Goal: Use online tool/utility: Utilize a website feature to perform a specific function

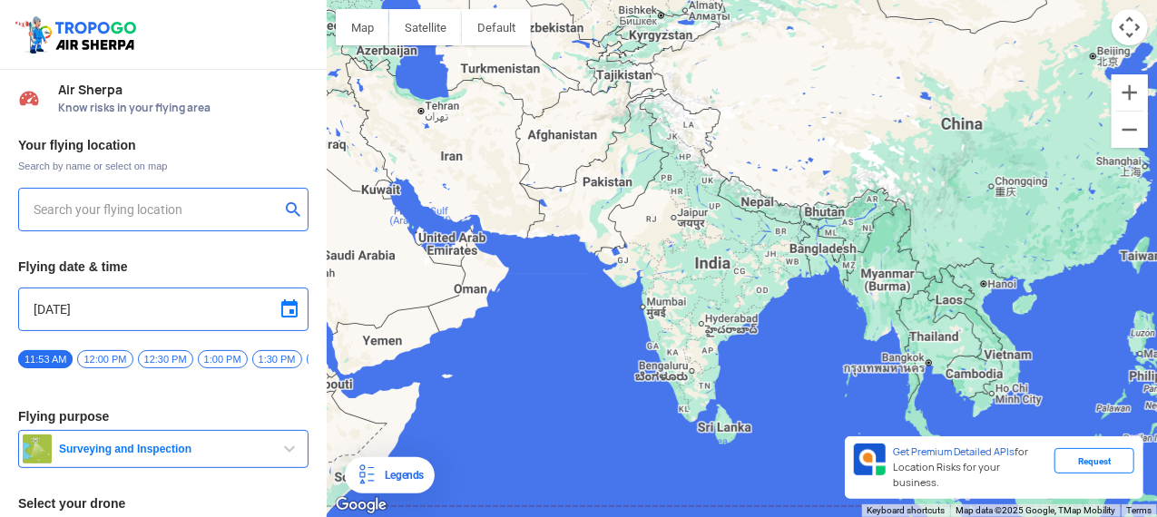
type input "Aquila X2"
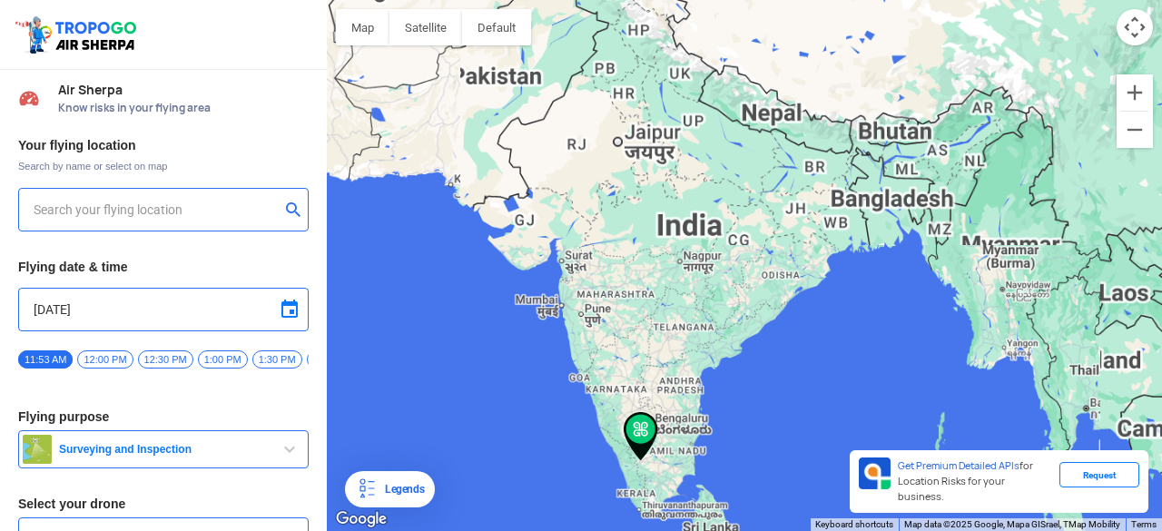
type input "[GEOGRAPHIC_DATA], B.R. [GEOGRAPHIC_DATA], [GEOGRAPHIC_DATA], [GEOGRAPHIC_DATA]…"
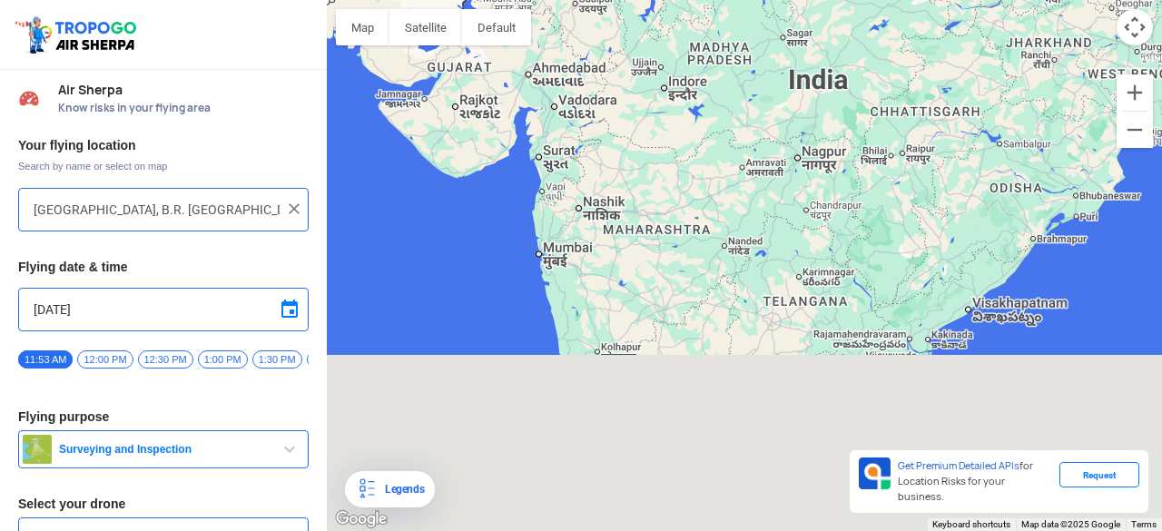
drag, startPoint x: 521, startPoint y: 246, endPoint x: 552, endPoint y: -79, distance: 326.4
click at [552, 0] on html "Location Risk Score Air Sherpa Know risks in your flying area Your flying locat…" at bounding box center [581, 265] width 1162 height 531
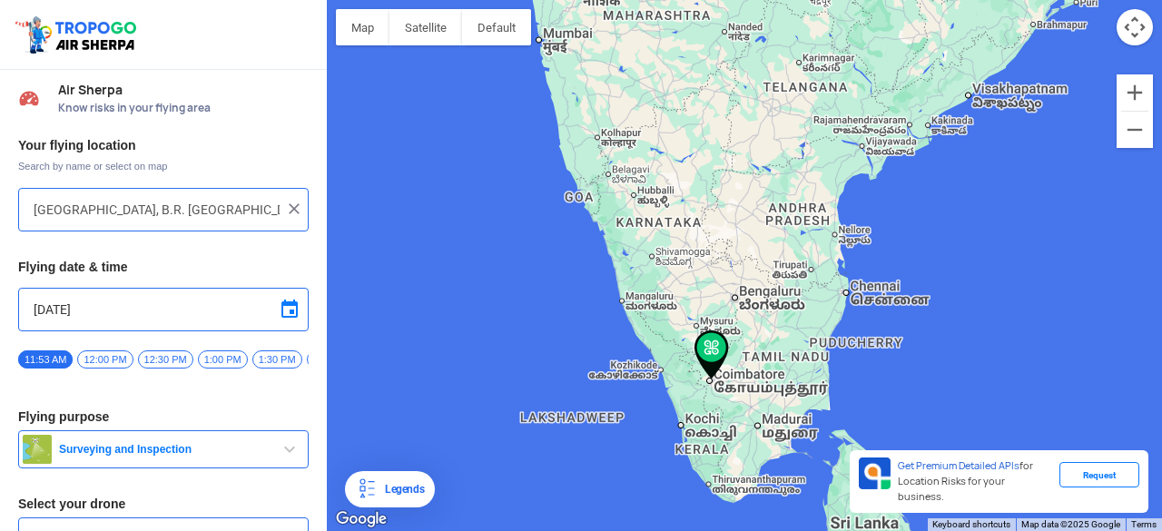
drag, startPoint x: 730, startPoint y: 326, endPoint x: 757, endPoint y: -27, distance: 354.2
click at [757, 0] on html "Location Risk Score Air Sherpa Know risks in your flying area Your flying locat…" at bounding box center [581, 265] width 1162 height 531
click at [138, 449] on span "Surveying and Inspection" at bounding box center [165, 449] width 227 height 15
click at [149, 504] on span "Surveying and Inspection" at bounding box center [178, 509] width 231 height 29
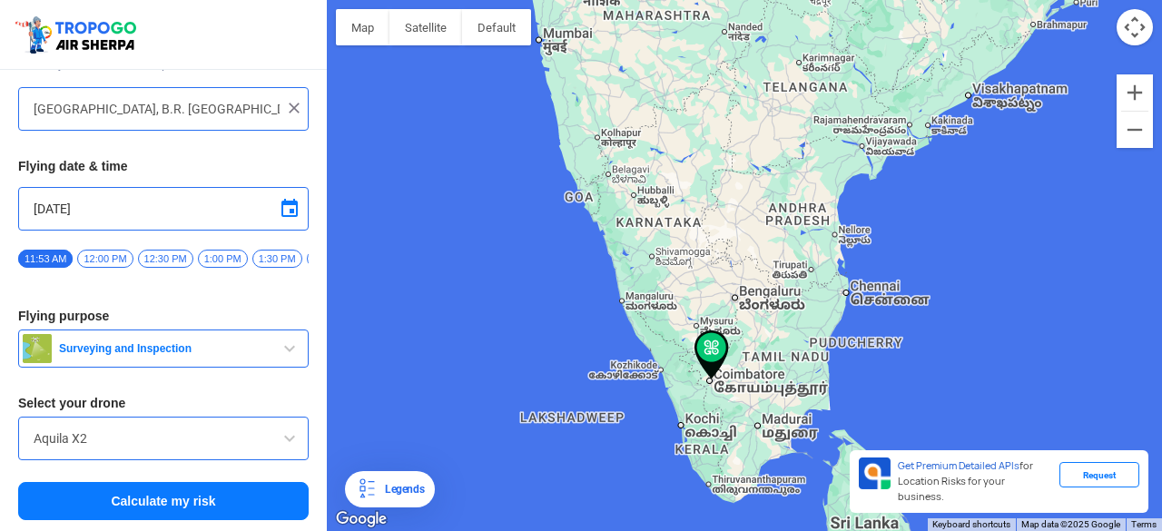
click at [169, 502] on button "Calculate my risk" at bounding box center [163, 501] width 290 height 38
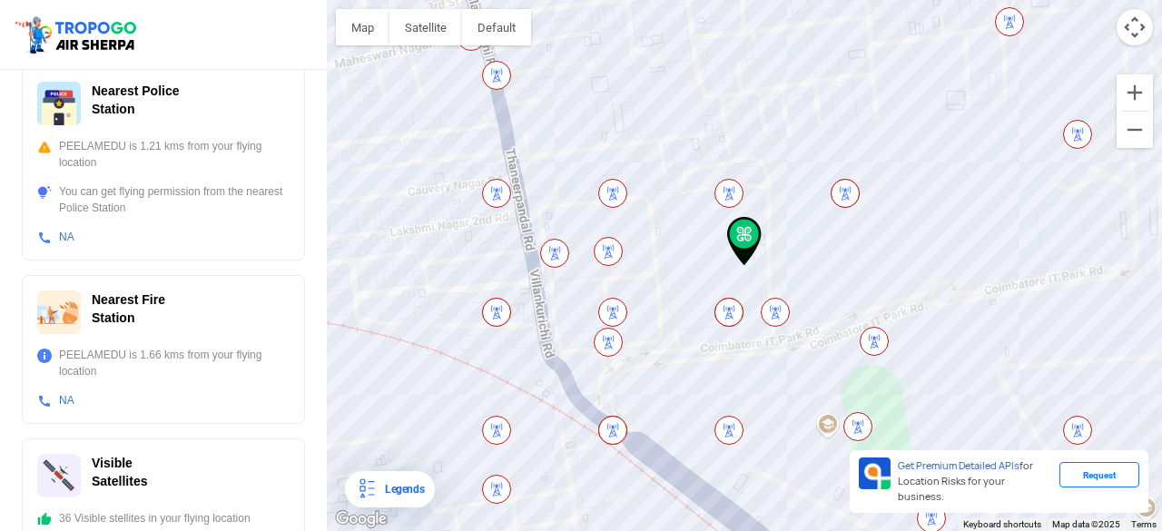
scroll to position [750, 0]
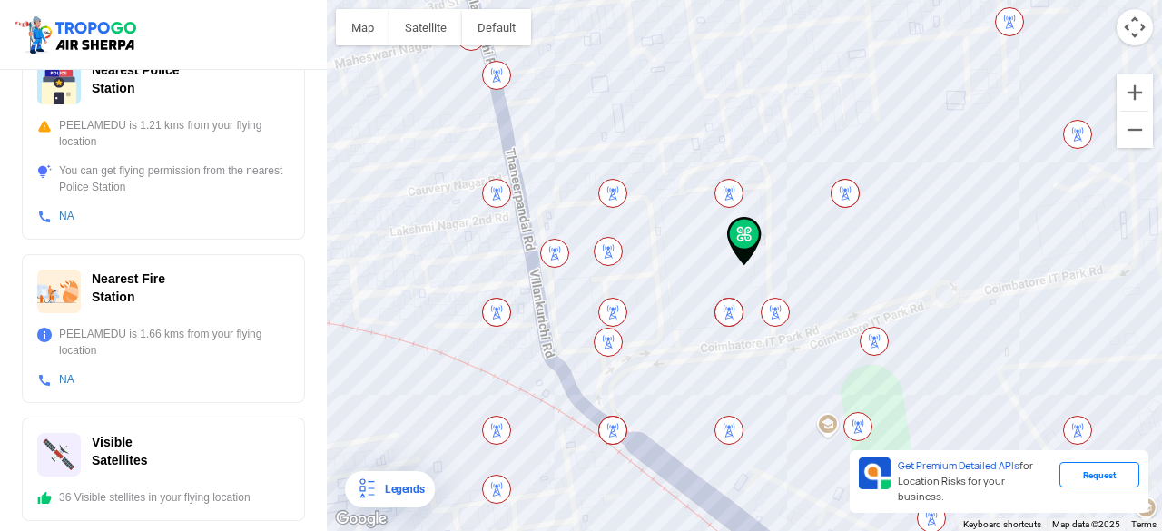
click at [184, 489] on div "36 Visible stellites in your flying location" at bounding box center [163, 497] width 252 height 16
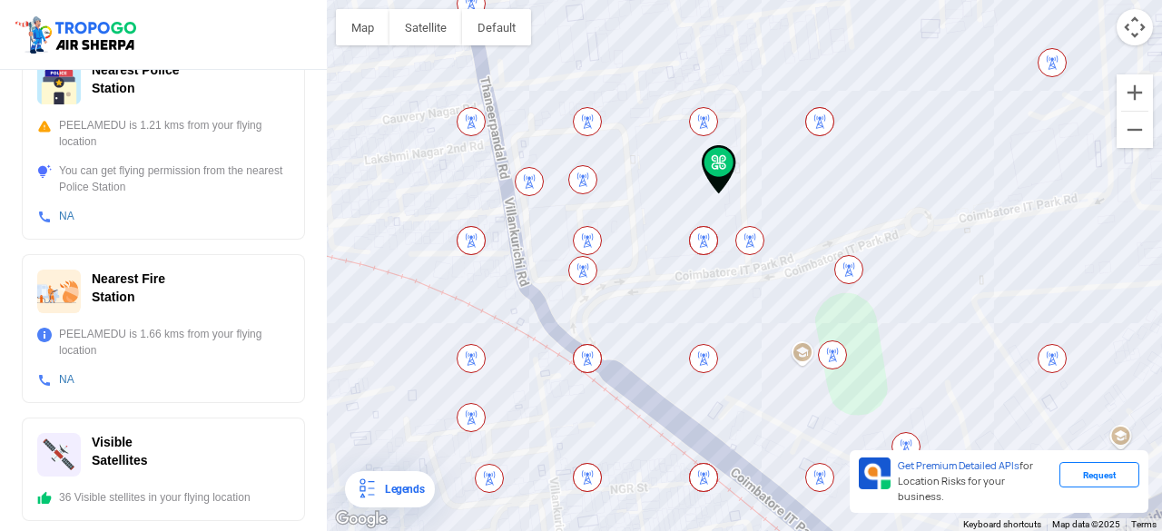
drag, startPoint x: 590, startPoint y: 418, endPoint x: 528, endPoint y: 262, distance: 167.9
click at [528, 262] on div at bounding box center [744, 265] width 835 height 531
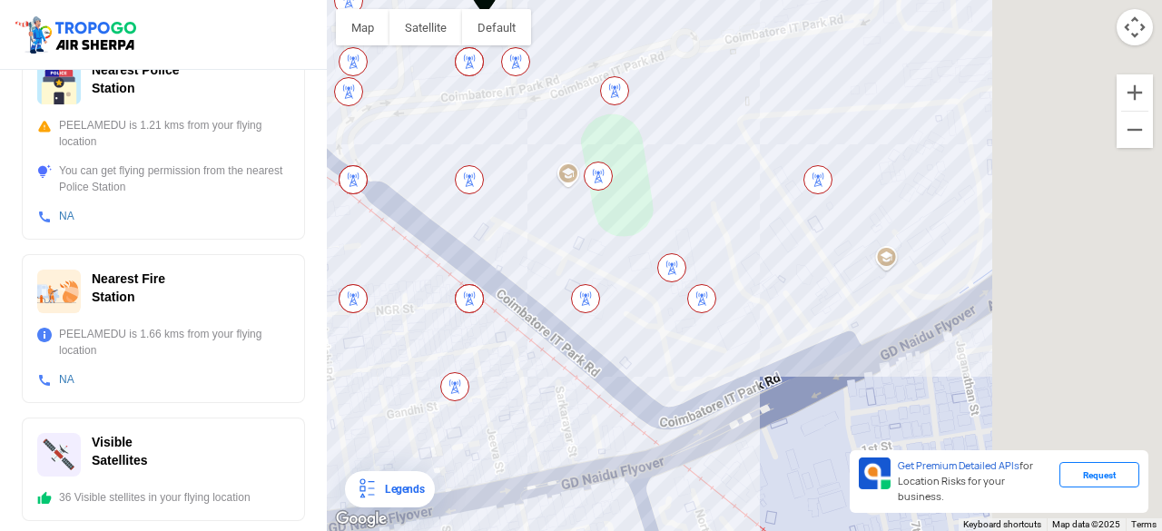
drag, startPoint x: 822, startPoint y: 306, endPoint x: 531, endPoint y: 161, distance: 325.6
click at [531, 161] on div at bounding box center [744, 265] width 835 height 531
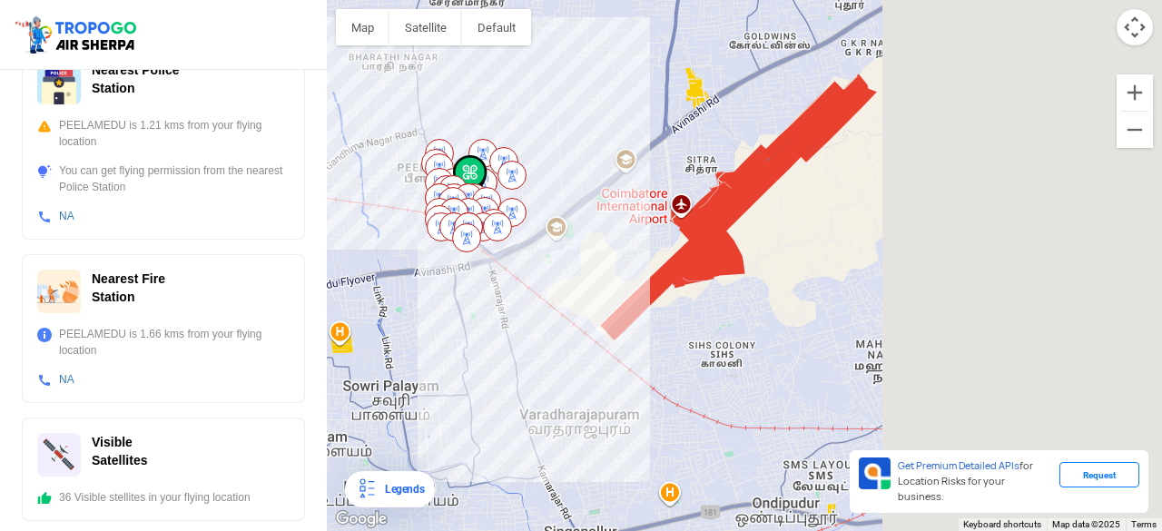
drag, startPoint x: 686, startPoint y: 271, endPoint x: 355, endPoint y: 274, distance: 331.3
click at [355, 274] on div at bounding box center [744, 265] width 835 height 531
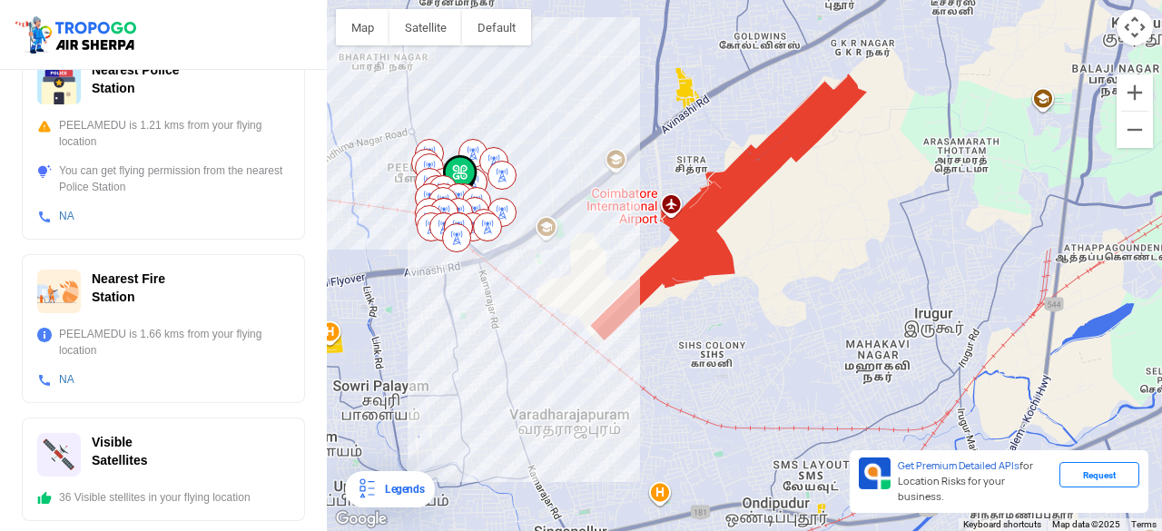
click at [692, 242] on div at bounding box center [744, 265] width 835 height 531
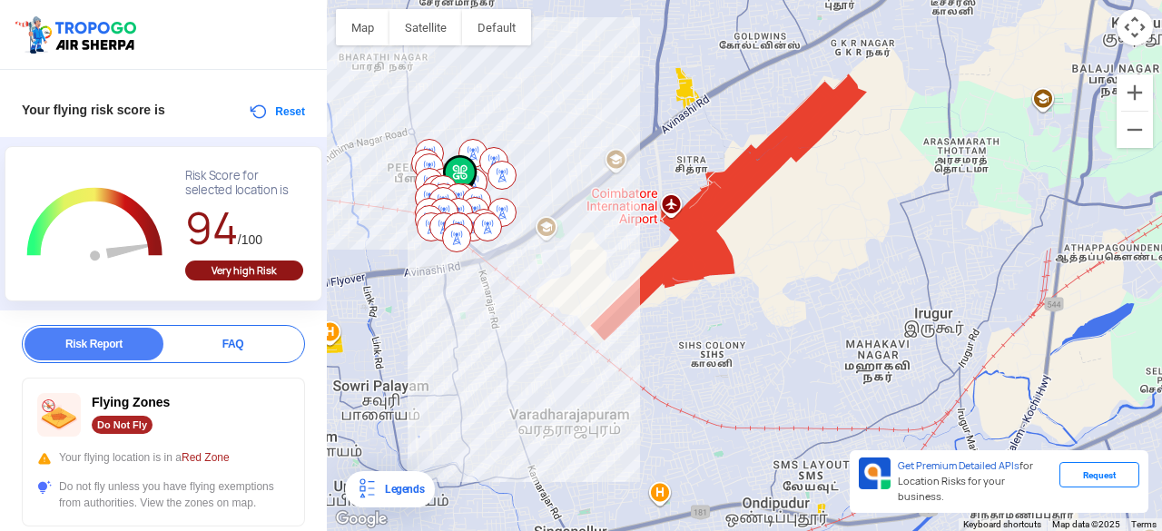
scroll to position [44, 0]
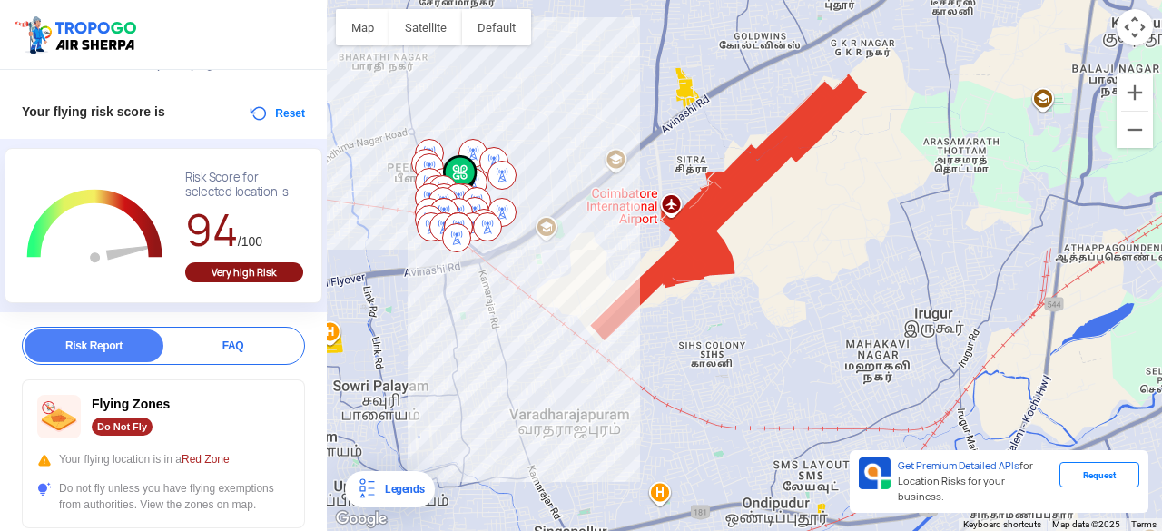
click at [270, 113] on button "Reset" at bounding box center [276, 114] width 57 height 22
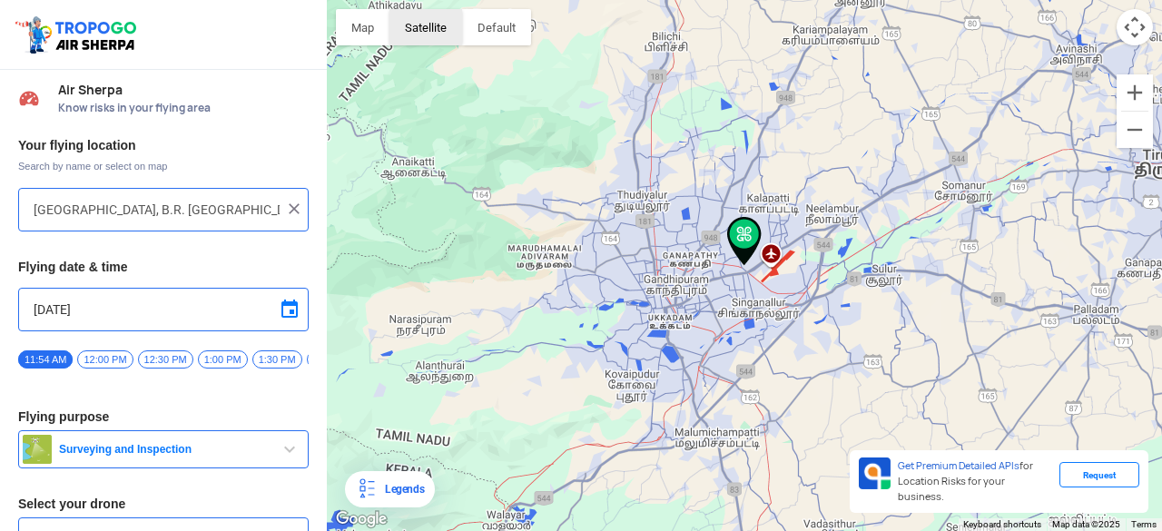
click at [460, 15] on button "Satellite" at bounding box center [425, 27] width 73 height 36
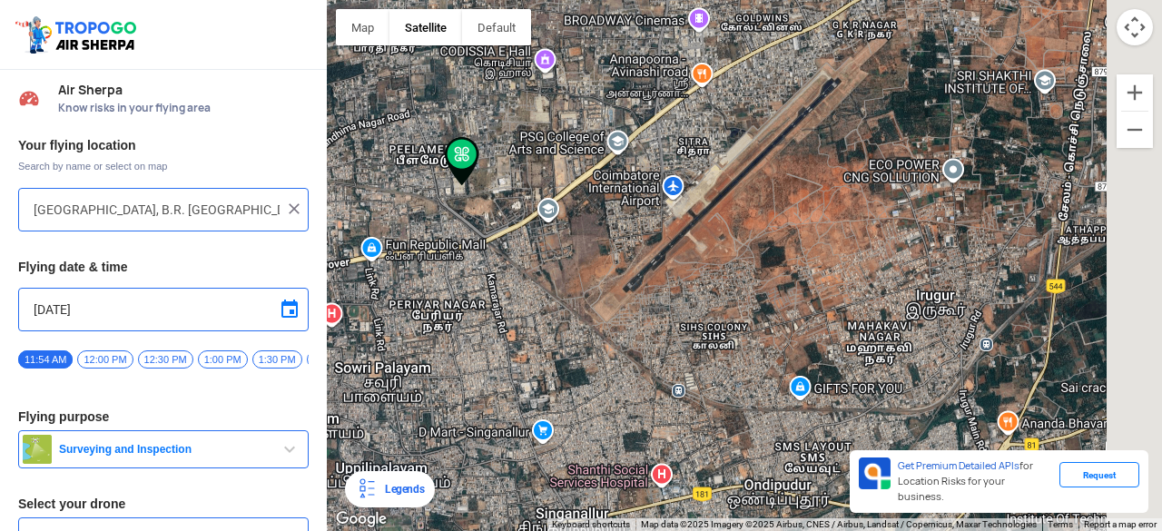
drag, startPoint x: 789, startPoint y: 179, endPoint x: 694, endPoint y: 389, distance: 230.0
click at [694, 389] on div at bounding box center [744, 265] width 835 height 531
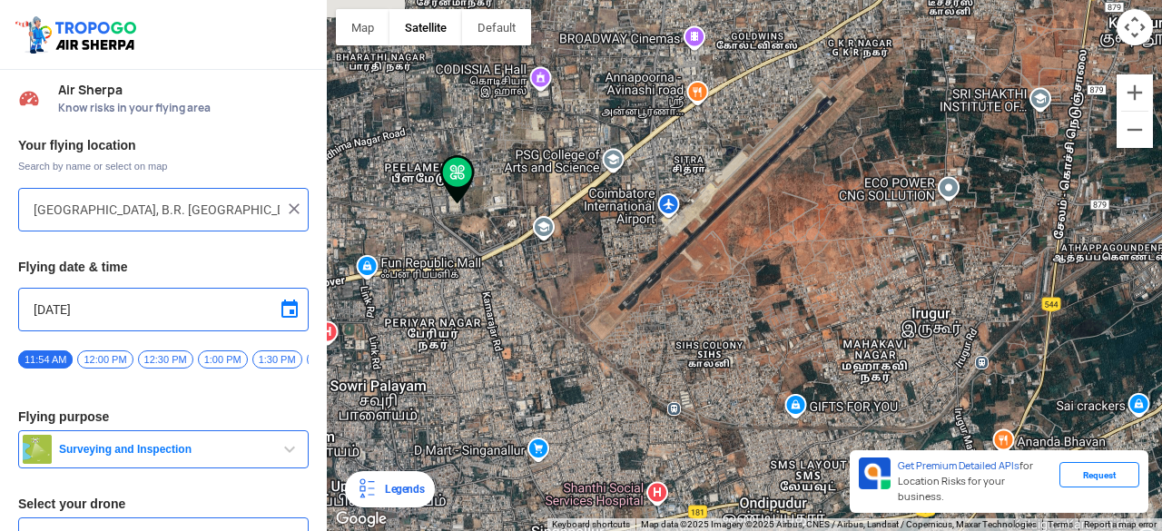
click at [704, 295] on div at bounding box center [744, 265] width 835 height 531
type input "[STREET_ADDRESS]"
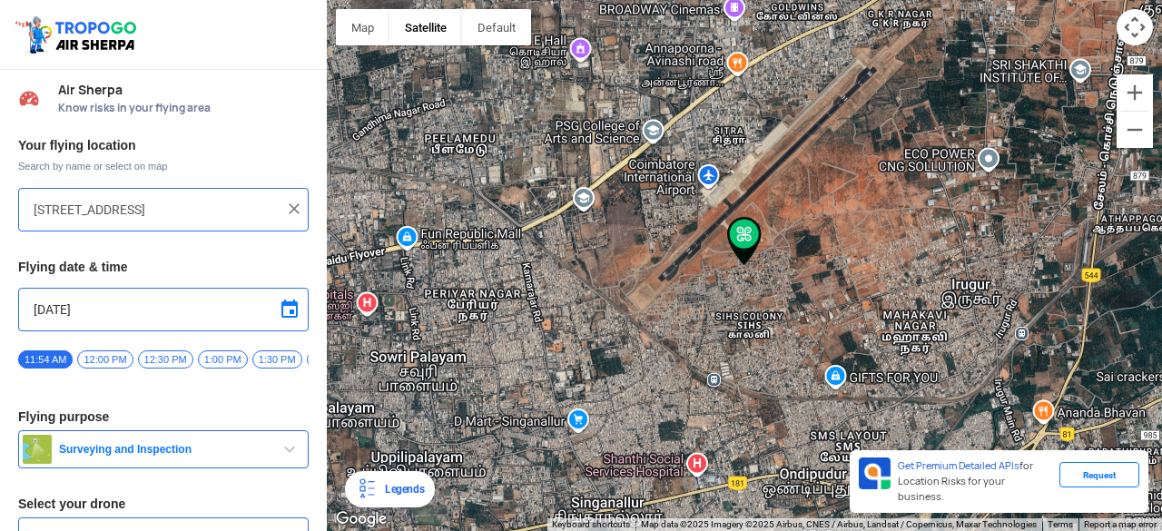
click at [743, 236] on img at bounding box center [744, 241] width 34 height 49
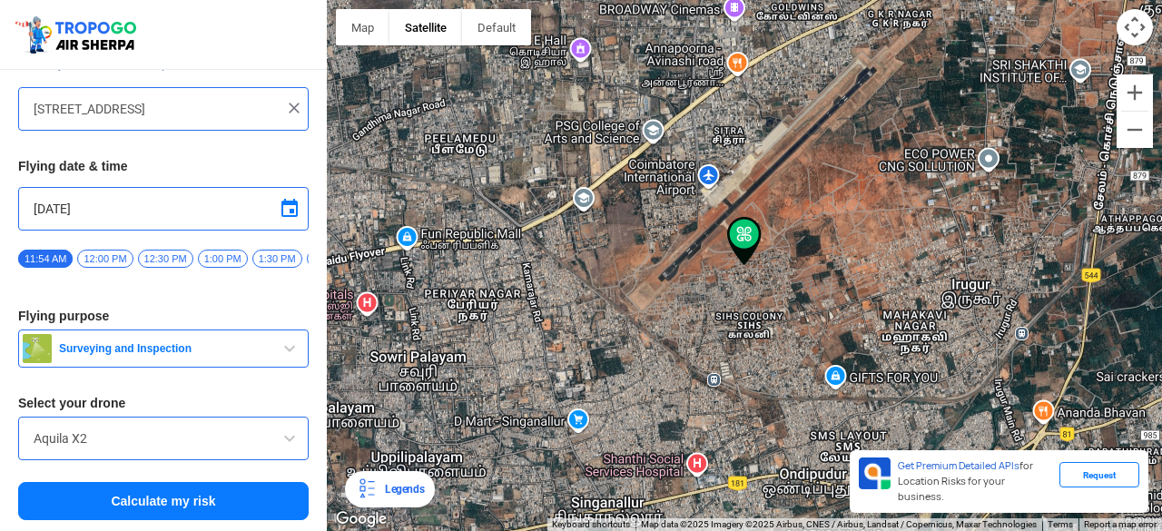
click at [211, 352] on span "Surveying and Inspection" at bounding box center [165, 348] width 227 height 15
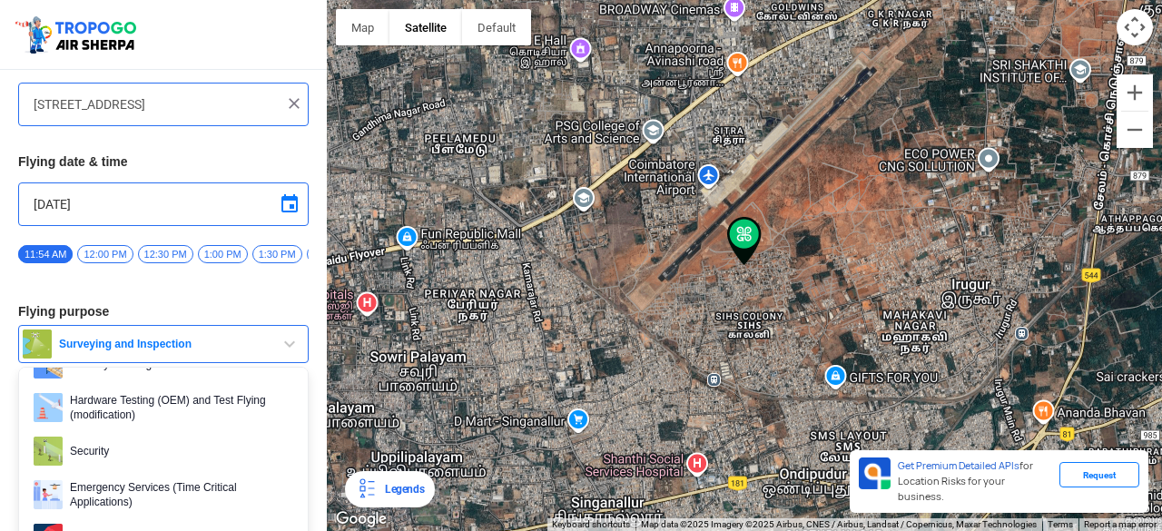
scroll to position [208, 0]
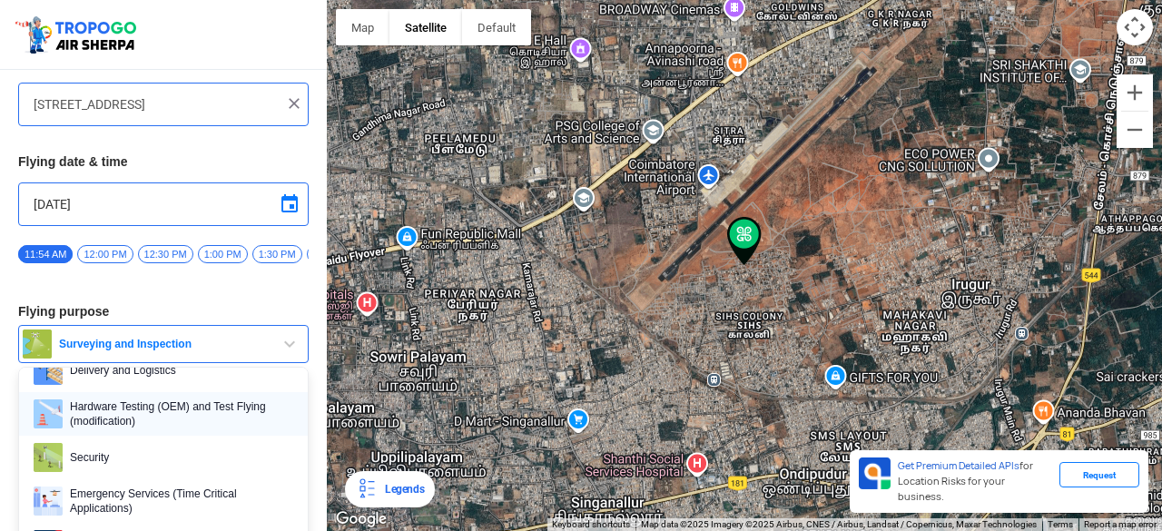
click at [196, 420] on span "Hardware Testing (OEM) and Test Flying (modification)" at bounding box center [178, 413] width 231 height 29
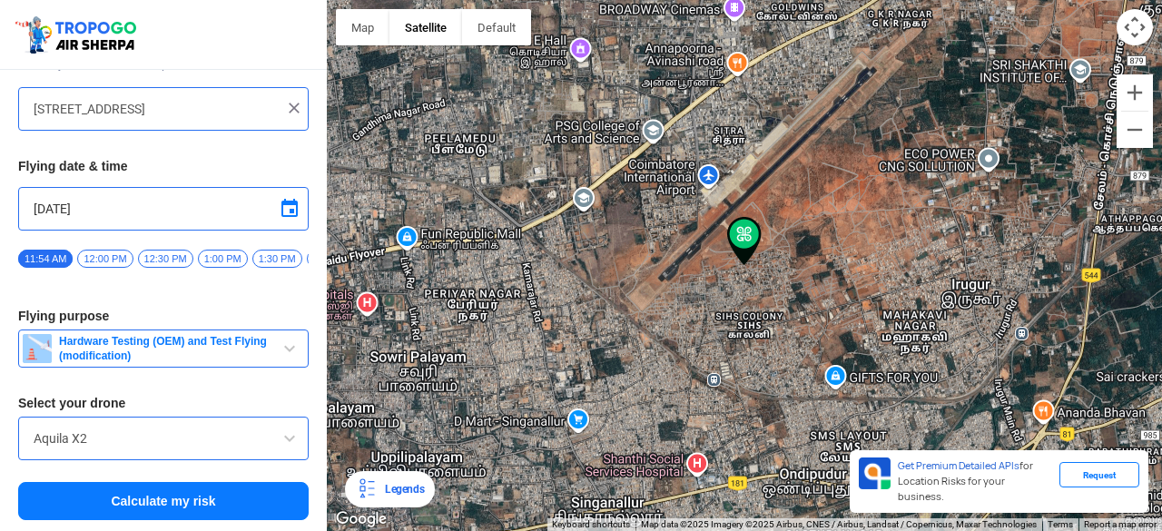
click at [184, 448] on input "Aquila X2" at bounding box center [164, 439] width 260 height 22
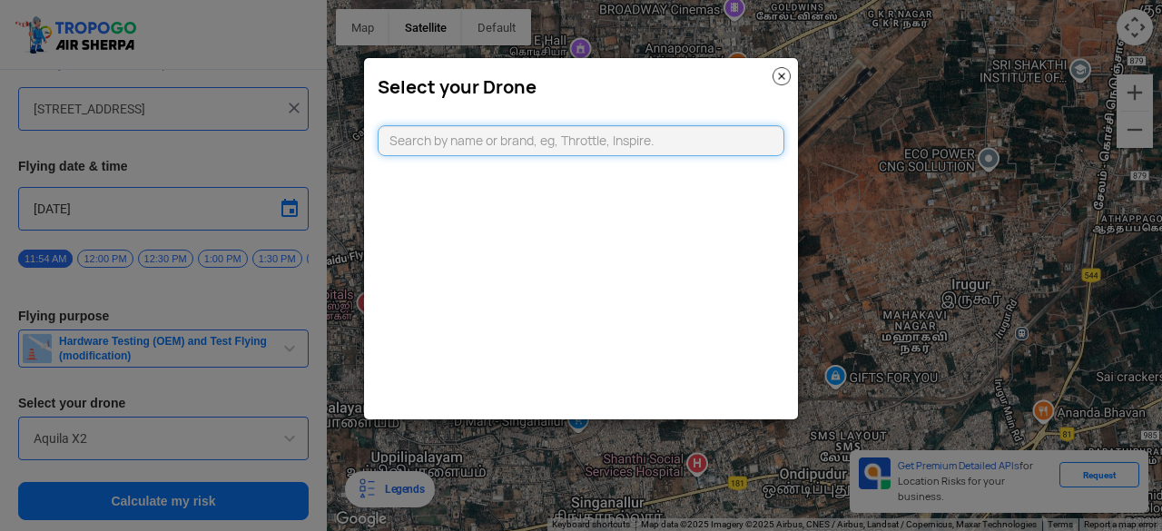
click at [457, 150] on input "text" at bounding box center [581, 140] width 407 height 31
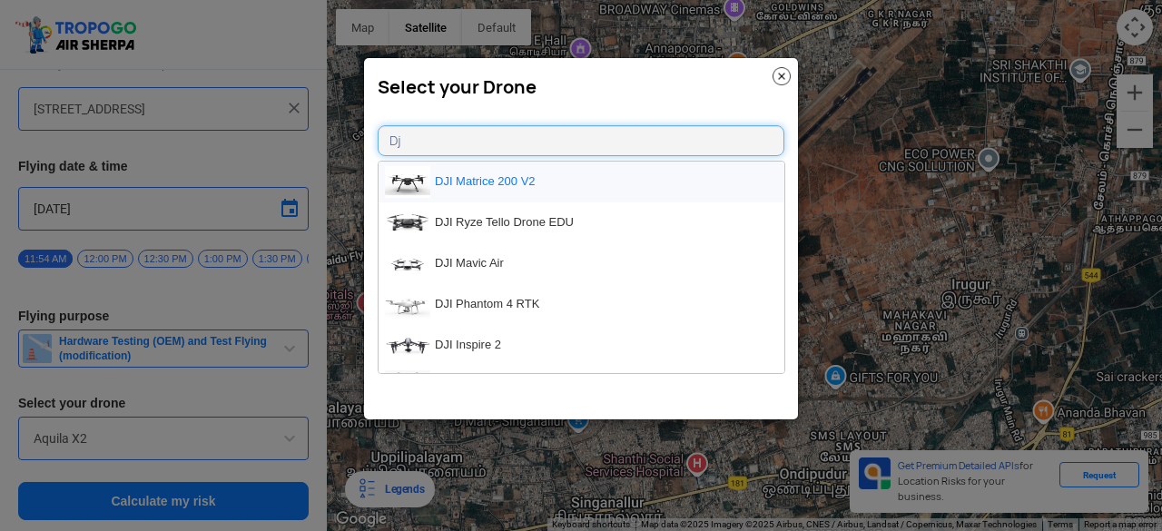
type input "Dj"
click at [487, 195] on li "DJI Matrice 200 V2" at bounding box center [582, 182] width 406 height 41
type input "DJI Matrice 200 V2"
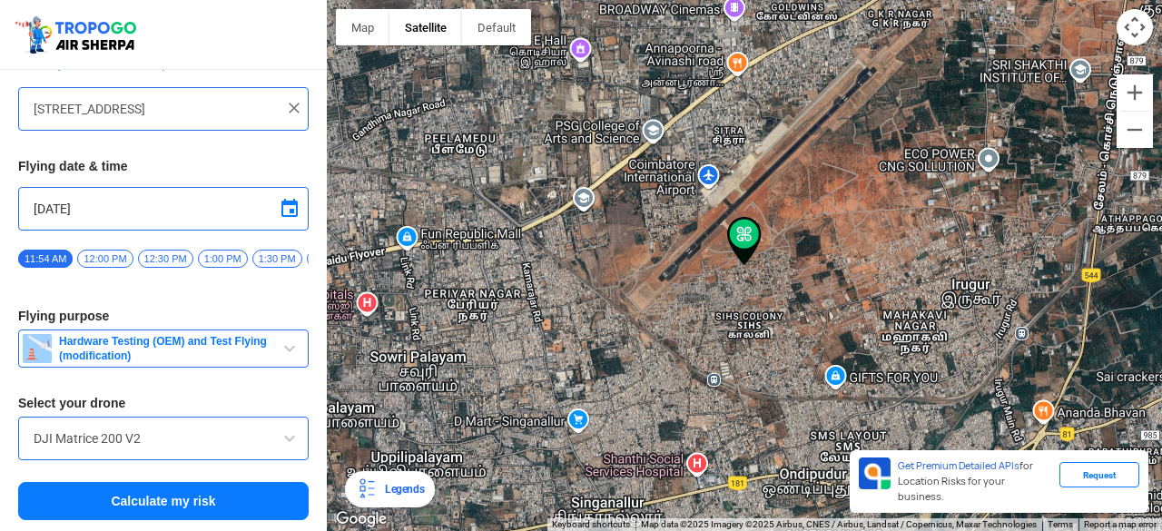
click at [165, 495] on button "Calculate my risk" at bounding box center [163, 501] width 290 height 38
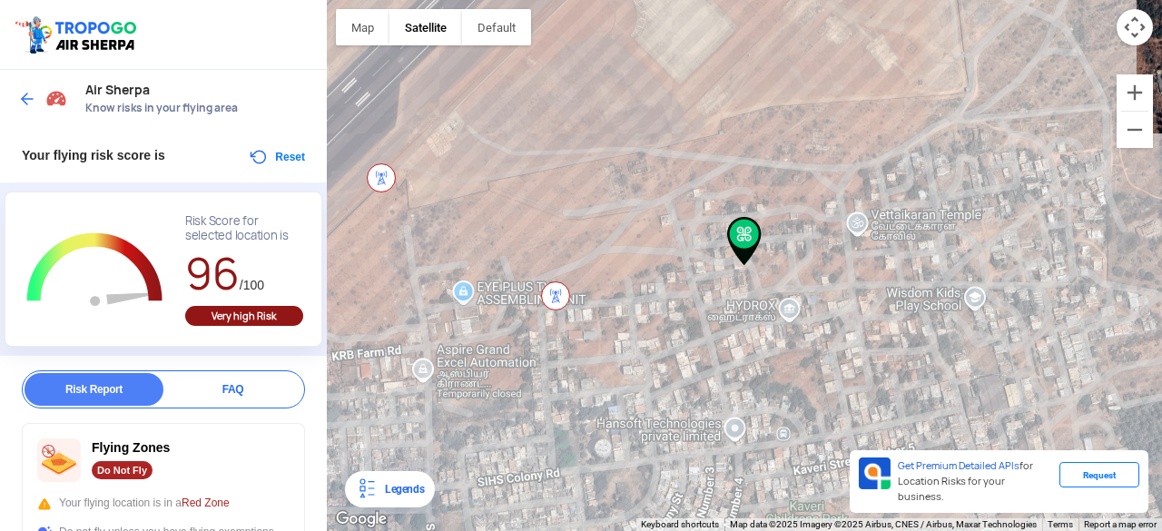
drag, startPoint x: 597, startPoint y: 115, endPoint x: 880, endPoint y: 229, distance: 305.1
click at [880, 229] on div at bounding box center [744, 265] width 835 height 531
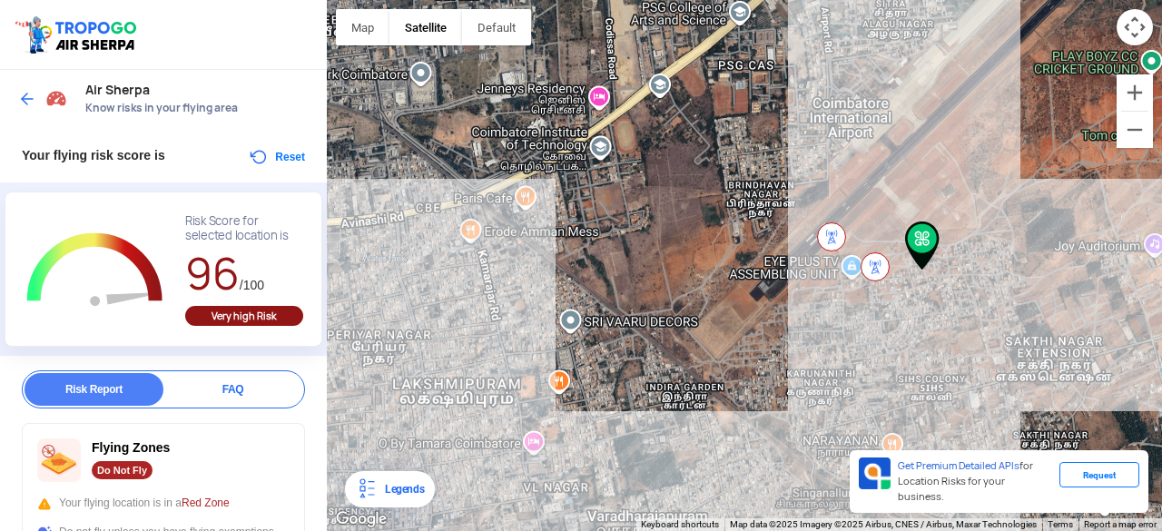
click at [826, 230] on img at bounding box center [831, 236] width 29 height 29
click at [841, 239] on img at bounding box center [831, 236] width 29 height 29
click at [878, 273] on img at bounding box center [875, 266] width 29 height 29
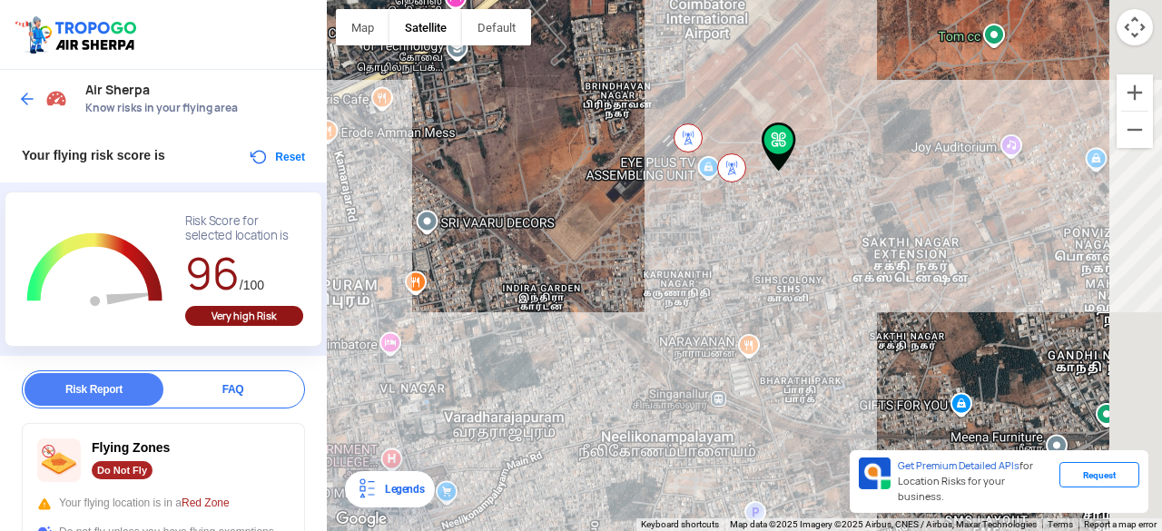
drag, startPoint x: 878, startPoint y: 273, endPoint x: 729, endPoint y: 170, distance: 181.3
click at [729, 170] on img at bounding box center [731, 167] width 29 height 29
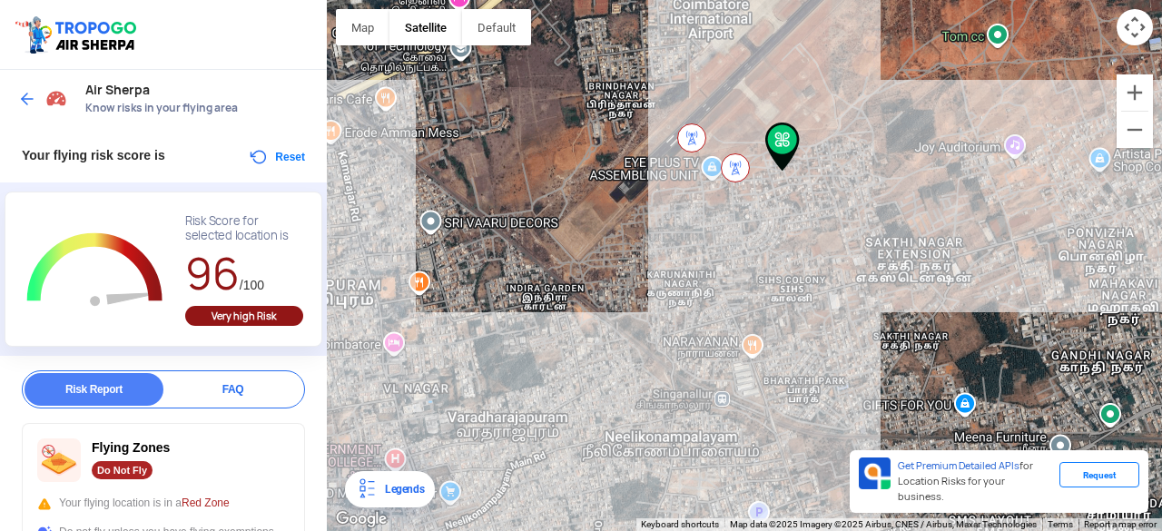
drag, startPoint x: 729, startPoint y: 170, endPoint x: 675, endPoint y: 210, distance: 66.8
click at [675, 210] on div at bounding box center [744, 265] width 835 height 531
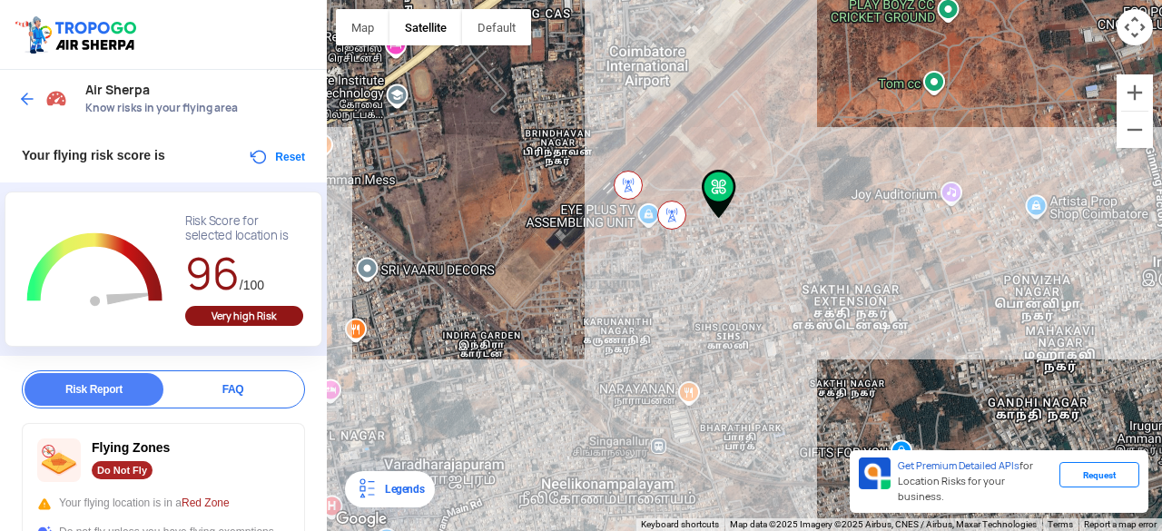
drag, startPoint x: 559, startPoint y: 259, endPoint x: 468, endPoint y: 330, distance: 115.1
click at [468, 330] on div at bounding box center [744, 265] width 835 height 531
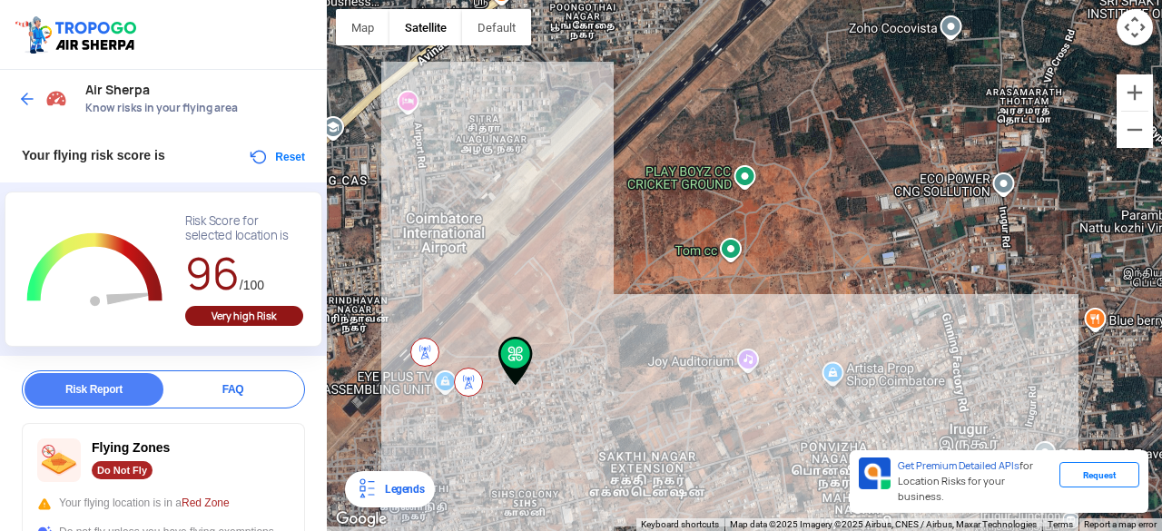
drag, startPoint x: 502, startPoint y: 253, endPoint x: 423, endPoint y: 322, distance: 104.9
click at [423, 322] on div at bounding box center [744, 265] width 835 height 531
